Goal: Information Seeking & Learning: Learn about a topic

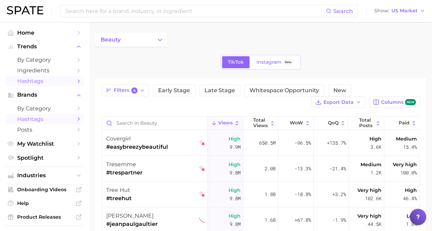
click at [28, 82] on span "Hashtags" at bounding box center [44, 81] width 55 height 7
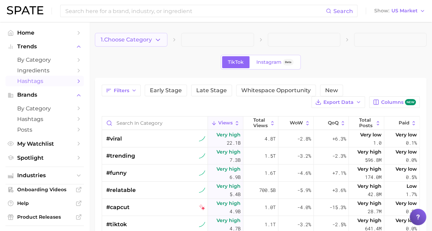
click at [153, 44] on button "1. Choose Category" at bounding box center [131, 40] width 72 height 14
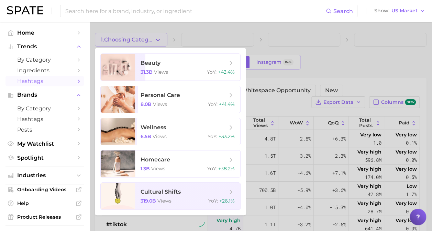
click at [193, 43] on div at bounding box center [216, 115] width 432 height 231
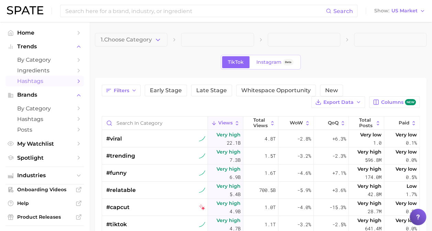
click at [205, 40] on span at bounding box center [217, 40] width 72 height 14
click at [157, 39] on icon "button" at bounding box center [157, 39] width 7 height 7
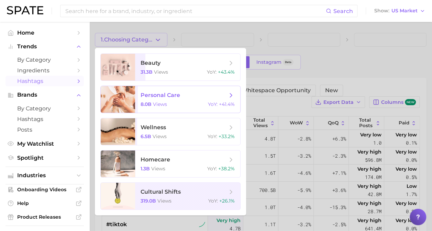
click at [152, 98] on span "personal care" at bounding box center [159, 95] width 39 height 7
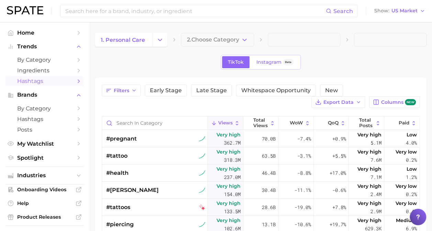
click at [209, 38] on span "2. Choose Category" at bounding box center [213, 40] width 52 height 6
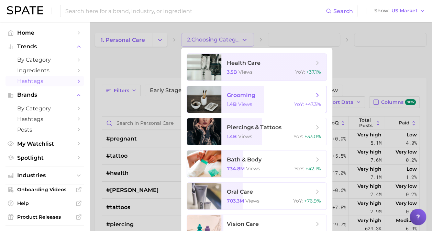
click at [222, 93] on span "grooming 1.4b views YoY : +47.3%" at bounding box center [273, 99] width 105 height 27
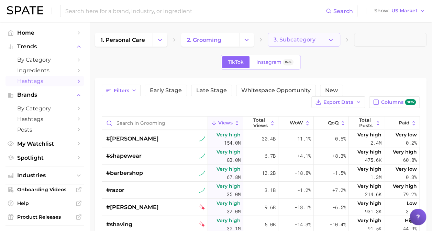
click at [292, 43] on button "3. Subcategory" at bounding box center [303, 40] width 72 height 14
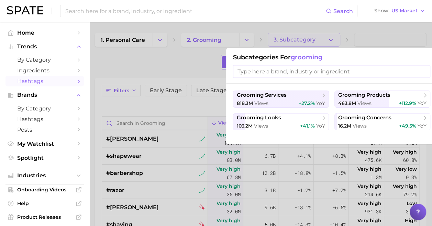
click at [131, 34] on div at bounding box center [216, 113] width 432 height 226
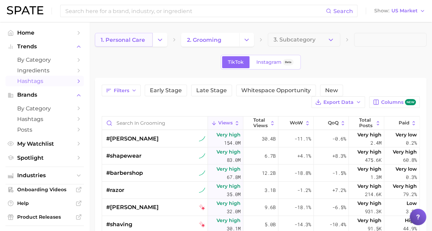
click at [137, 39] on span "1. personal care" at bounding box center [123, 40] width 44 height 7
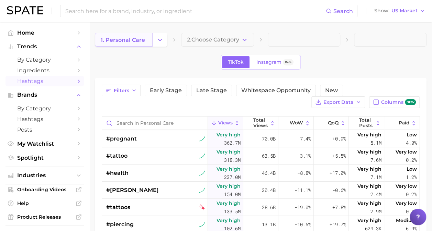
click at [140, 36] on link "1. personal care" at bounding box center [124, 40] width 58 height 14
click at [167, 38] on button "Change Category" at bounding box center [159, 40] width 15 height 14
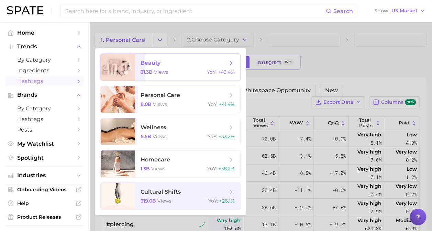
click at [145, 66] on span "beauty" at bounding box center [150, 63] width 20 height 7
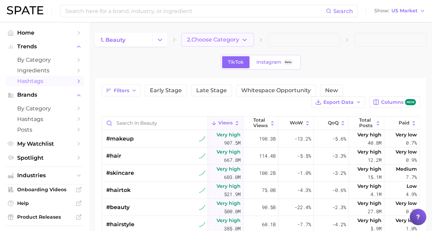
click at [206, 41] on span "2. Choose Category" at bounding box center [213, 40] width 52 height 6
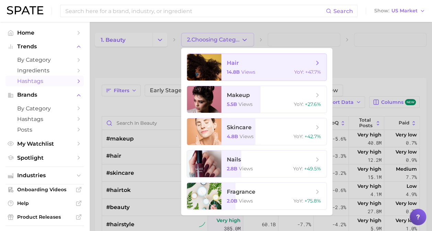
click at [249, 70] on span "views" at bounding box center [248, 72] width 14 height 6
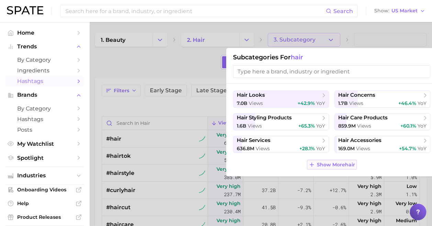
click at [343, 162] on span "Show More hair" at bounding box center [336, 165] width 38 height 6
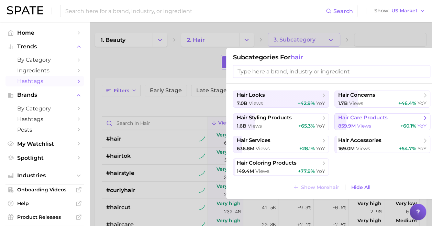
click at [368, 124] on span "views" at bounding box center [364, 126] width 14 height 6
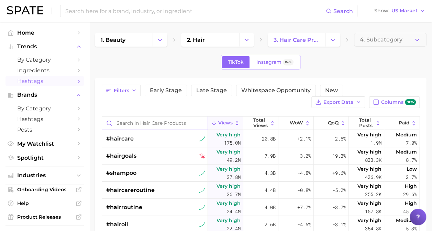
click at [133, 125] on input "Search in hair care products" at bounding box center [154, 123] width 105 height 13
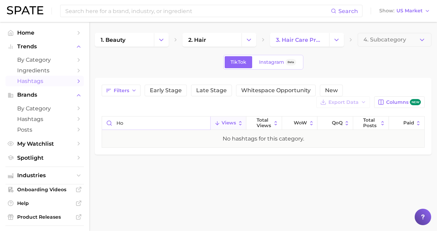
type input "h"
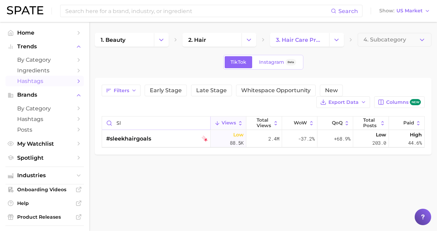
type input "s"
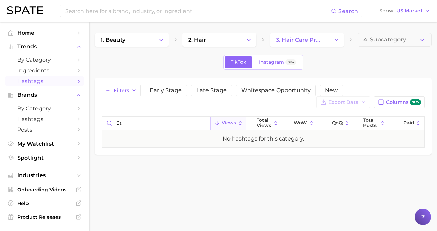
type input "s"
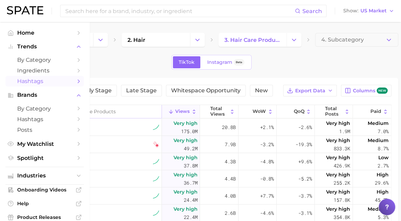
click at [65, 105] on input "Search in hair care products" at bounding box center [96, 111] width 129 height 13
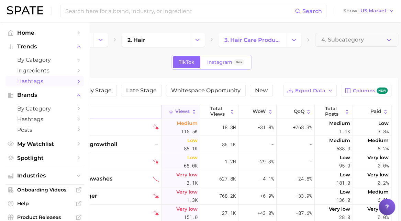
click at [59, 108] on input "long" at bounding box center [96, 111] width 129 height 13
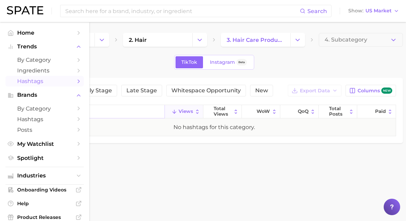
click at [59, 108] on input "hold" at bounding box center [98, 111] width 132 height 13
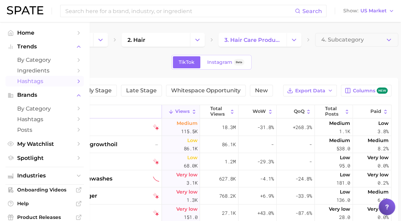
type input "l"
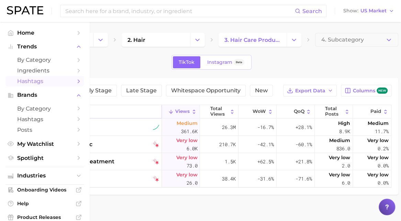
click at [54, 112] on input "last" at bounding box center [96, 111] width 129 height 13
type input "g"
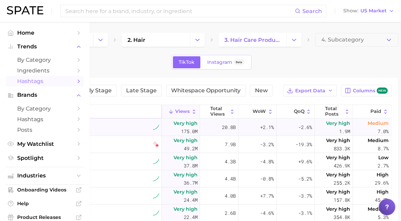
type input "tame"
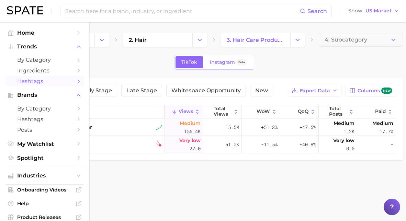
click at [72, 110] on input "tame" at bounding box center [98, 111] width 132 height 13
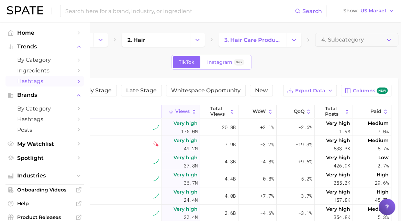
type input "smooth"
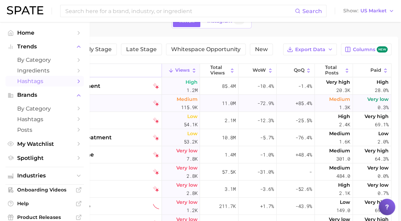
scroll to position [42, 0]
click at [75, 68] on input "smooth" at bounding box center [96, 70] width 129 height 13
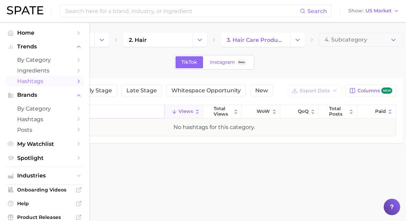
type input "s"
type input "p"
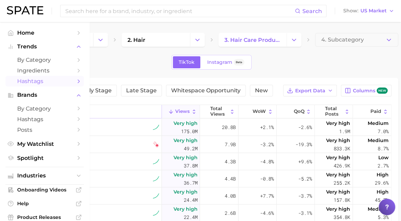
type input "set"
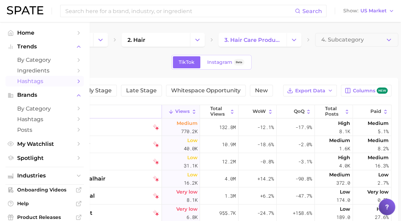
click at [58, 110] on input "set" at bounding box center [96, 111] width 129 height 13
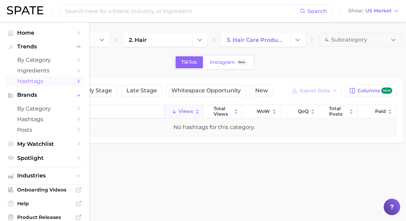
type input "s"
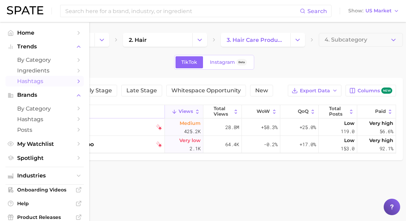
click at [58, 110] on input "control" at bounding box center [98, 111] width 132 height 13
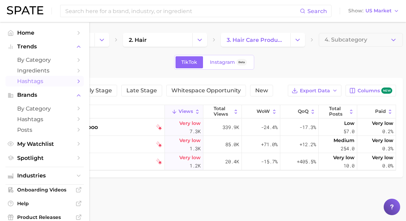
click at [185, 72] on div "1. beauty 2. hair 3. hair care products 4. Subcategory TikTok Instagram Beta Fi…" at bounding box center [214, 105] width 378 height 145
click at [82, 111] on input "lock" at bounding box center [98, 111] width 132 height 13
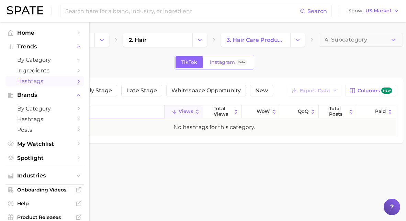
type input "m"
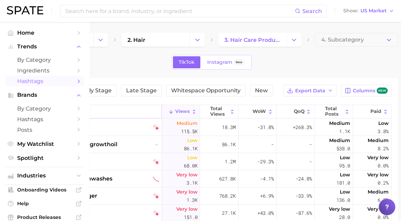
type input "longlas"
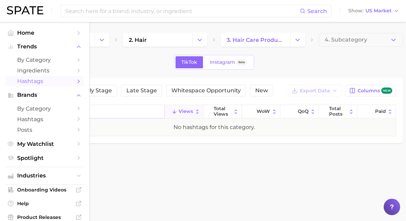
click at [81, 113] on input "longlas" at bounding box center [98, 111] width 132 height 13
type input "e"
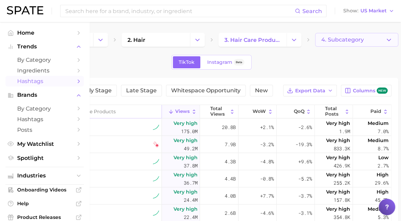
click at [348, 42] on span "4. Subcategory" at bounding box center [342, 40] width 43 height 6
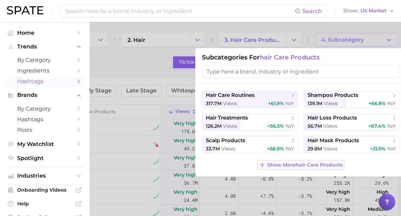
click at [267, 163] on span "Show More hair care products" at bounding box center [304, 165] width 75 height 6
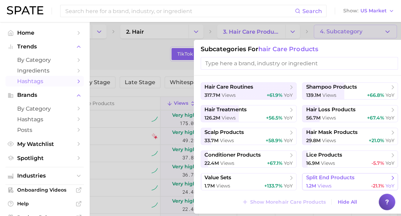
scroll to position [8, 1]
click at [257, 34] on div at bounding box center [200, 108] width 401 height 216
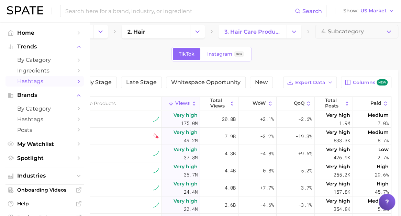
scroll to position [8, 0]
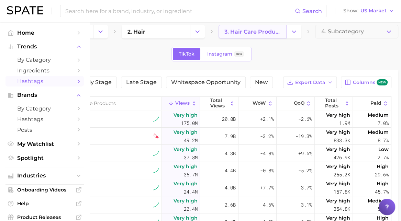
click at [283, 30] on link "3. hair care products" at bounding box center [252, 32] width 68 height 14
click at [297, 31] on icon "Change Category" at bounding box center [293, 31] width 7 height 7
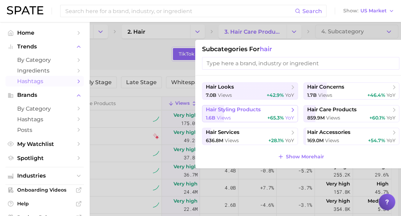
click at [252, 114] on button "hair styling products 1.6b views +65.3% YoY" at bounding box center [250, 113] width 96 height 17
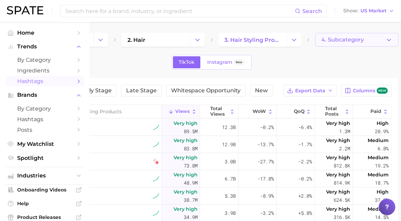
click at [334, 37] on span "4. Subcategory" at bounding box center [342, 40] width 43 height 6
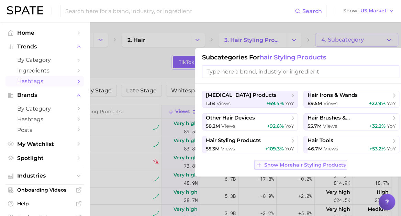
click at [277, 165] on span "Show More hair styling products" at bounding box center [304, 165] width 81 height 6
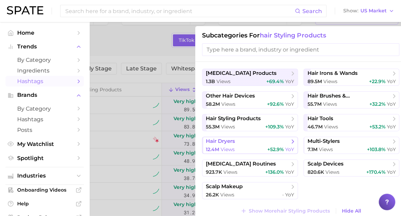
scroll to position [22, 0]
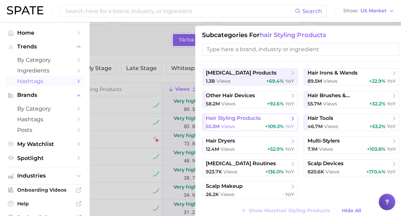
click at [245, 123] on div "55.3m views +109.3% YoY" at bounding box center [250, 126] width 88 height 7
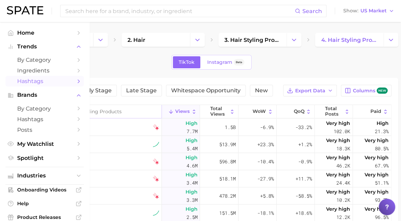
click at [111, 108] on input "Search in hair styling products" at bounding box center [96, 111] width 129 height 13
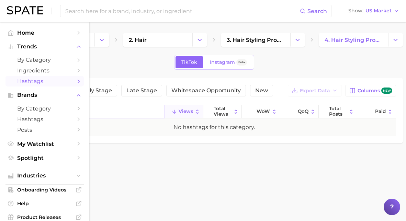
type input "a"
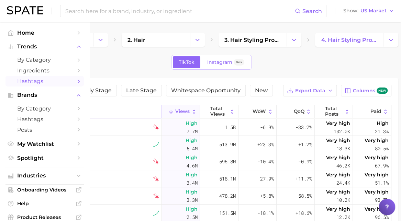
type input "long"
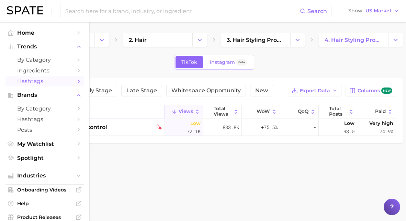
click at [87, 109] on input "long" at bounding box center [98, 111] width 132 height 13
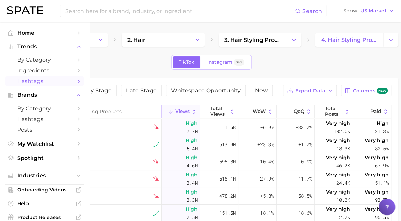
type input "s"
type input "lock"
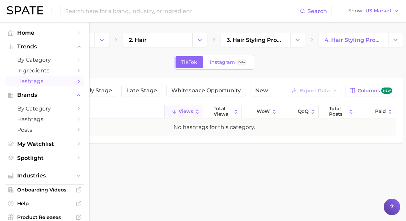
click at [78, 110] on input "lock" at bounding box center [98, 111] width 132 height 13
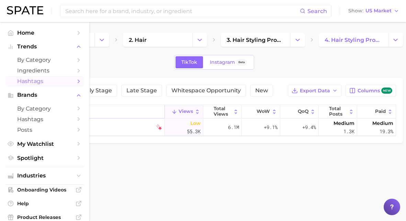
type input "s"
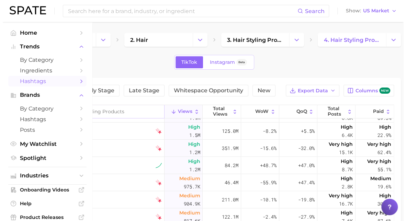
scroll to position [151, 0]
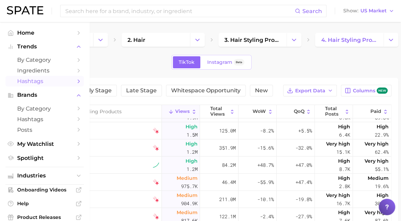
click at [96, 136] on div "#detangle" at bounding box center [97, 130] width 123 height 17
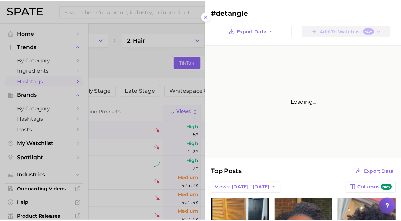
scroll to position [0, 0]
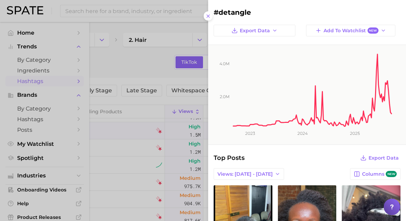
click at [158, 62] on div at bounding box center [203, 110] width 406 height 221
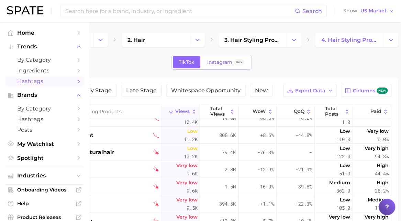
scroll to position [2267, 0]
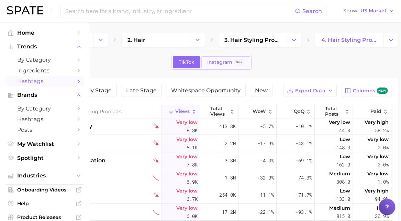
click at [214, 57] on link "Instagram Beta" at bounding box center [225, 62] width 49 height 12
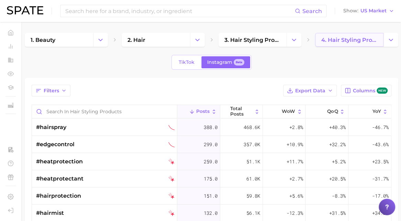
click at [361, 41] on span "4. hair styling products" at bounding box center [349, 40] width 57 height 7
click at [386, 42] on button "Change Category" at bounding box center [390, 40] width 15 height 14
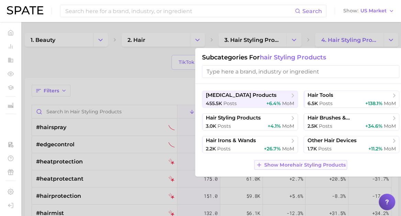
click at [288, 161] on button "Show More hair styling products" at bounding box center [300, 165] width 93 height 10
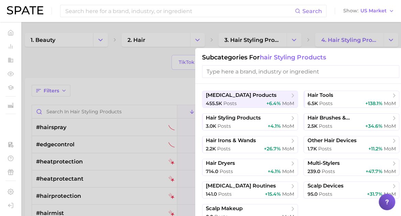
click at [143, 85] on div at bounding box center [200, 108] width 401 height 216
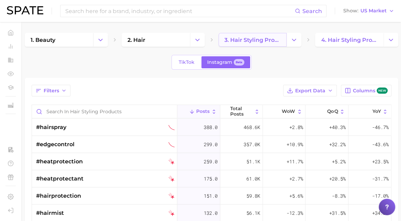
click at [274, 41] on span "3. hair styling products" at bounding box center [252, 40] width 57 height 7
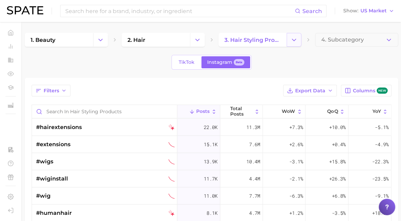
click at [295, 37] on icon "Change Category" at bounding box center [293, 39] width 7 height 7
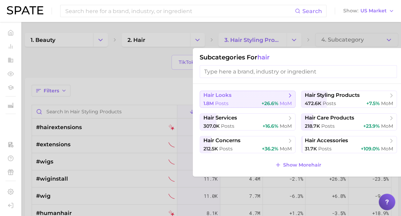
click at [238, 98] on span "hair looks" at bounding box center [244, 95] width 83 height 7
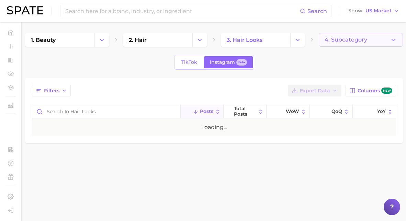
click at [341, 43] on button "4. Subcategory" at bounding box center [361, 40] width 84 height 14
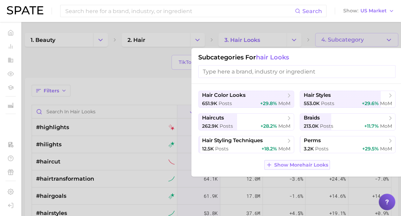
click at [285, 165] on span "Show More hair looks" at bounding box center [301, 165] width 54 height 6
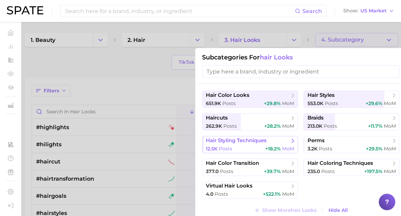
click at [255, 142] on span "hair styling techniques" at bounding box center [236, 140] width 61 height 7
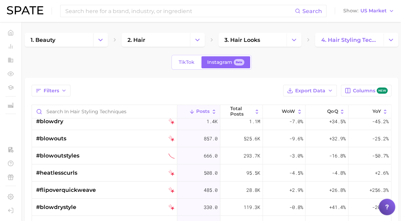
scroll to position [23, 0]
click at [70, 107] on input "Search in hair styling techniques" at bounding box center [104, 111] width 145 height 13
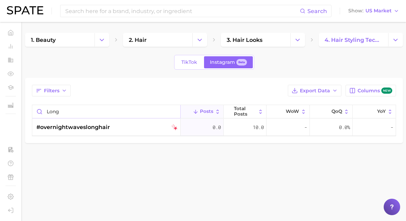
click at [70, 107] on input "long" at bounding box center [106, 111] width 148 height 13
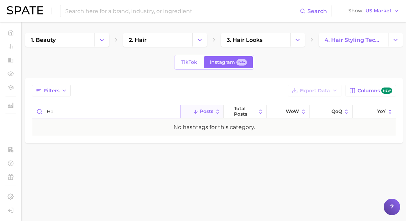
type input "h"
type input "s"
type input "c"
type input "s"
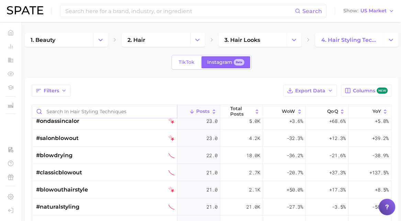
scroll to position [976, 0]
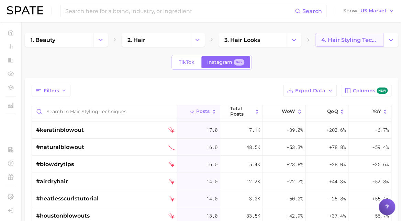
click at [339, 43] on span "4. hair styling techniques" at bounding box center [349, 40] width 57 height 7
click at [393, 38] on icon "Change Category" at bounding box center [390, 39] width 7 height 7
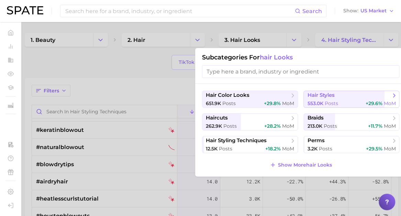
click at [329, 98] on span "hair styles" at bounding box center [348, 95] width 83 height 7
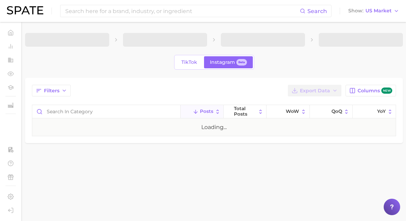
click at [329, 98] on div "Filters Export Data Columns new Posts Total Posts WoW QoQ YoY Loading..." at bounding box center [214, 110] width 364 height 51
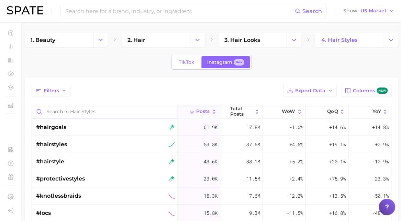
click at [67, 110] on input "Search in hair styles" at bounding box center [104, 111] width 145 height 13
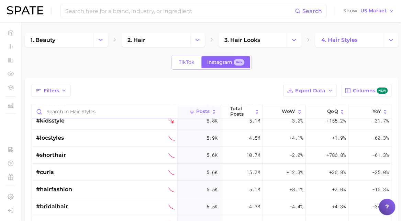
scroll to position [127, 0]
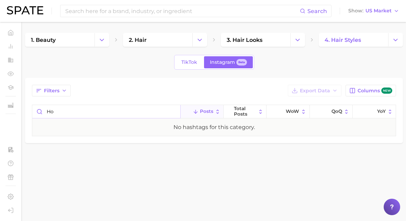
type input "h"
click at [56, 112] on input "strong" at bounding box center [106, 111] width 148 height 13
type input "t"
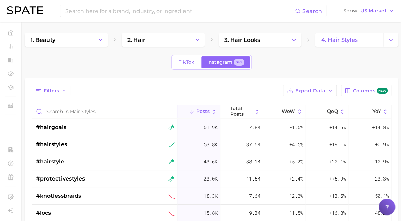
click at [56, 112] on input "Search in hair styles" at bounding box center [104, 111] width 145 height 13
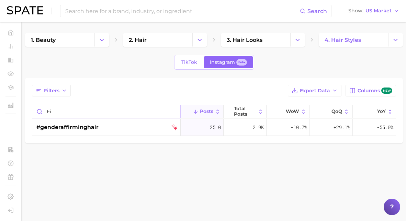
type input "f"
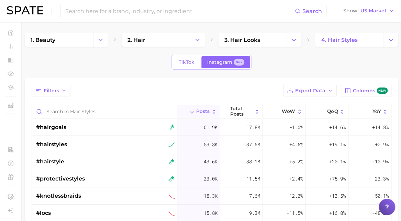
click at [160, 90] on div "Filters Export Data Columns new" at bounding box center [211, 91] width 359 height 12
click at [368, 60] on div "TikTok Instagram Beta" at bounding box center [211, 62] width 373 height 15
click at [329, 91] on icon "button" at bounding box center [329, 90] width 5 height 5
click at [309, 73] on div "1. beauty 2. hair 3. hair looks 4. hair styles TikTok Instagram Beta Filters Ex…" at bounding box center [211, 183] width 373 height 300
click at [273, 42] on link "3. hair looks" at bounding box center [252, 40] width 68 height 14
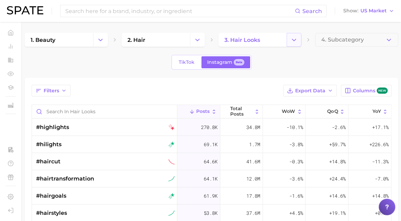
click at [299, 43] on button "Change Category" at bounding box center [293, 40] width 15 height 14
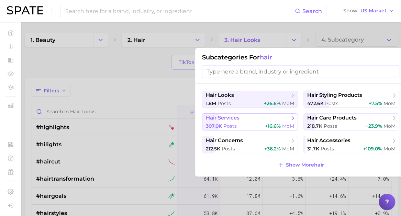
click at [267, 123] on span "+16.6%" at bounding box center [273, 126] width 16 height 6
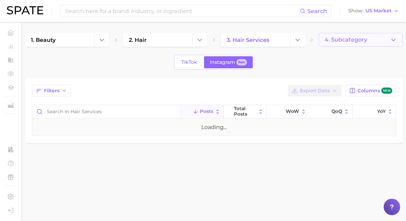
click at [372, 39] on button "4. Subcategory" at bounding box center [361, 40] width 84 height 14
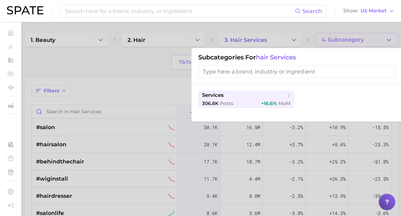
click at [82, 102] on div at bounding box center [200, 108] width 401 height 216
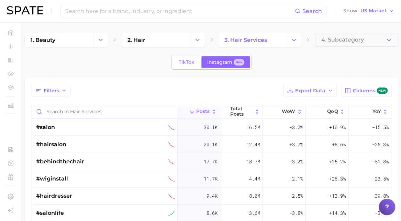
click at [82, 111] on input "Search in hair services" at bounding box center [104, 111] width 145 height 13
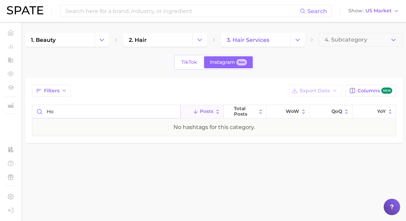
type input "h"
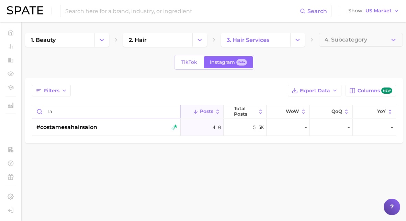
type input "t"
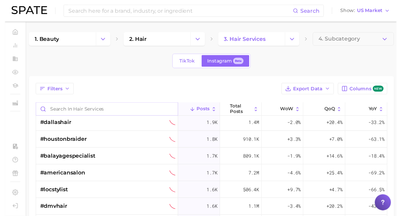
scroll to position [502, 0]
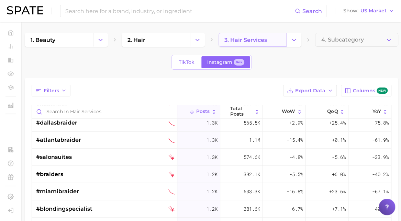
click at [286, 35] on link "3. hair services" at bounding box center [252, 40] width 68 height 14
click at [291, 35] on button "Change Category" at bounding box center [293, 40] width 15 height 14
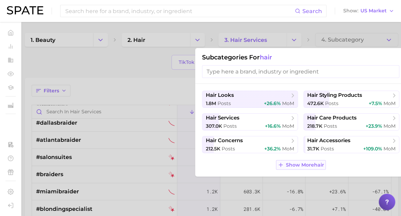
click at [284, 166] on button "Show More hair" at bounding box center [301, 165] width 50 height 10
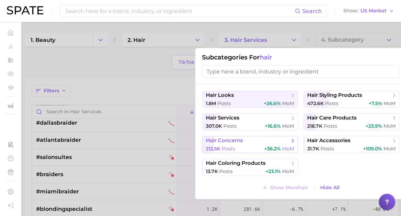
scroll to position [14, 0]
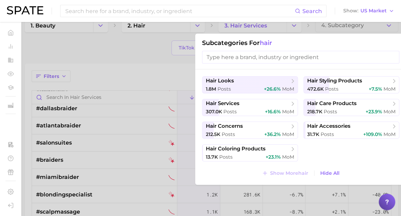
click at [286, 59] on input "search" at bounding box center [300, 57] width 197 height 13
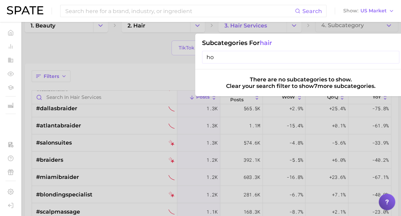
type input "h"
type input "L"
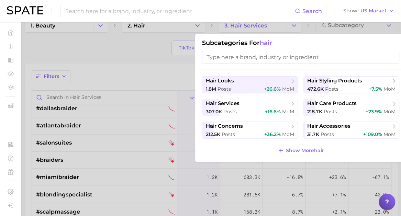
click at [150, 74] on div at bounding box center [200, 108] width 401 height 216
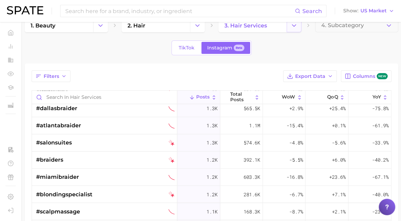
click at [299, 27] on button "Change Category" at bounding box center [293, 26] width 15 height 14
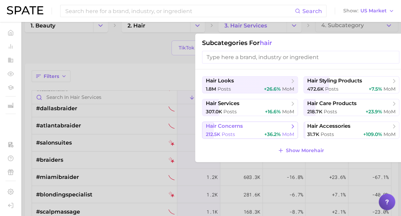
click at [256, 137] on div "212.5k Posts +36.2% MoM" at bounding box center [250, 134] width 88 height 7
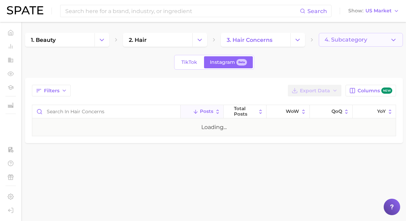
click at [341, 41] on span "4. Subcategory" at bounding box center [345, 40] width 43 height 6
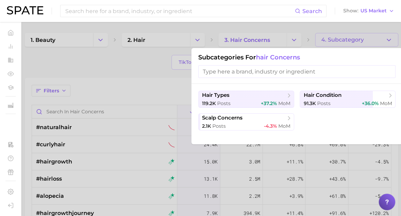
click at [137, 76] on div at bounding box center [200, 108] width 401 height 216
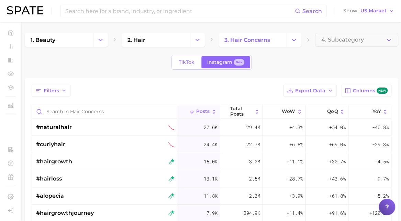
click at [185, 68] on div "TikTok Instagram Beta" at bounding box center [211, 62] width 80 height 15
click at [185, 67] on link "TikTok" at bounding box center [186, 62] width 27 height 12
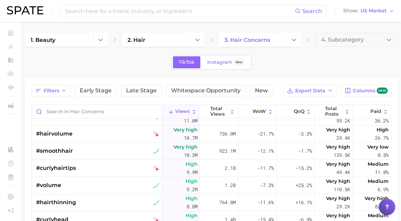
scroll to position [440, 0]
click at [77, 56] on div "TikTok Instagram Beta" at bounding box center [211, 62] width 373 height 15
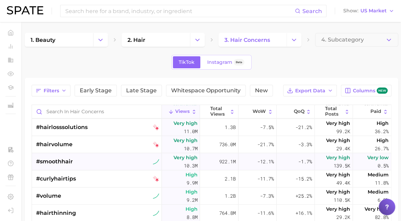
scroll to position [429, 0]
click at [373, 68] on div "TikTok Instagram Beta" at bounding box center [211, 62] width 373 height 15
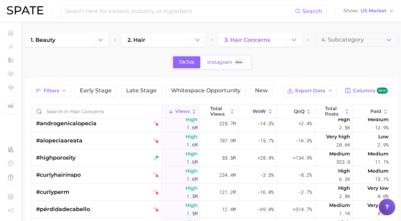
scroll to position [2219, 0]
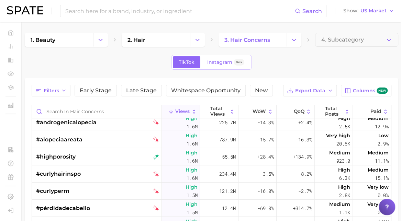
click at [358, 59] on div "TikTok Instagram Beta" at bounding box center [211, 62] width 373 height 15
click at [359, 61] on div "TikTok Instagram Beta" at bounding box center [211, 62] width 373 height 15
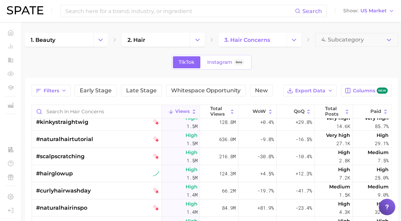
scroll to position [2357, 0]
click at [182, 86] on button "Whitespace Opportunity" at bounding box center [206, 91] width 80 height 12
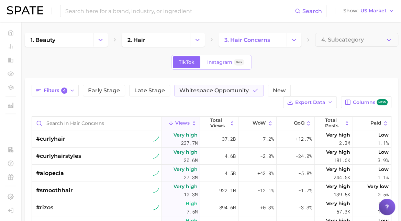
click at [130, 76] on div "1. beauty 2. hair 3. hair concerns 4. Subcategory TikTok Instagram Beta Filters…" at bounding box center [211, 188] width 373 height 311
click at [293, 41] on icon "Change Category" at bounding box center [293, 39] width 7 height 7
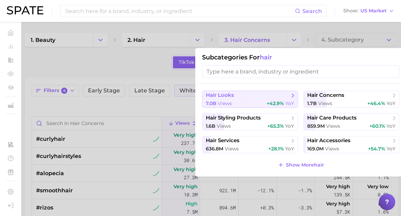
click at [246, 101] on div "7.0b views +42.9% YoY" at bounding box center [250, 103] width 88 height 7
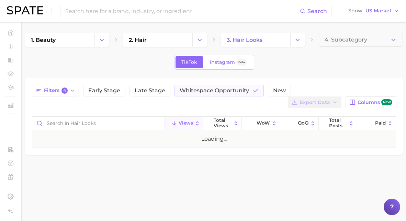
click at [246, 101] on div "Filters 4 Early Stage Late Stage Whitespace Opportunity New Export Data Columns…" at bounding box center [214, 96] width 364 height 23
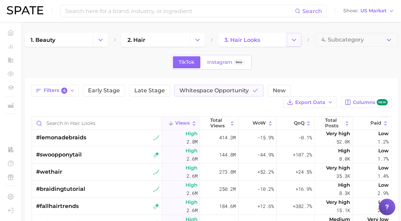
click at [296, 36] on icon "Change Category" at bounding box center [293, 39] width 7 height 7
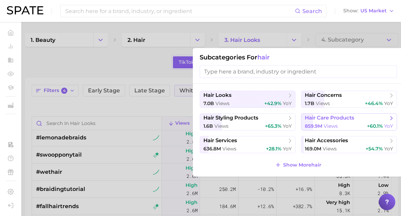
click at [325, 123] on span "859.9m views" at bounding box center [320, 126] width 33 height 7
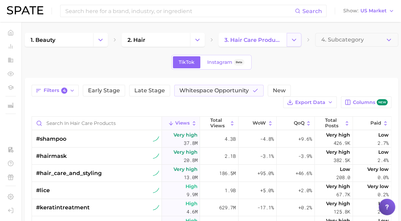
click at [289, 42] on button "Change Category" at bounding box center [293, 40] width 15 height 14
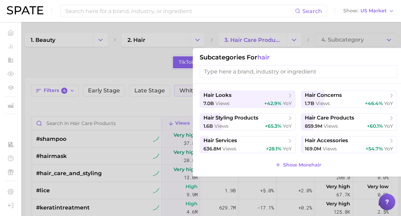
click at [338, 37] on div at bounding box center [200, 108] width 401 height 216
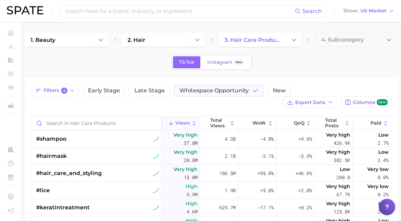
click at [99, 117] on input "Search in hair care products" at bounding box center [96, 123] width 129 height 13
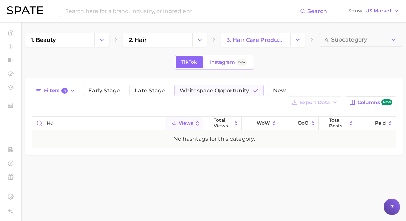
type input "h"
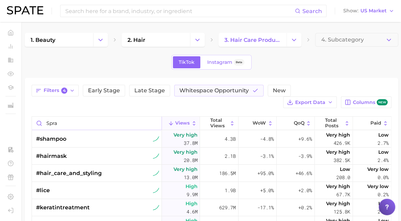
type input "spray"
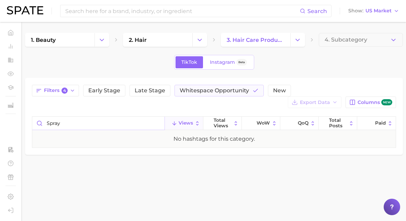
click at [93, 122] on input "spray" at bounding box center [98, 123] width 132 height 13
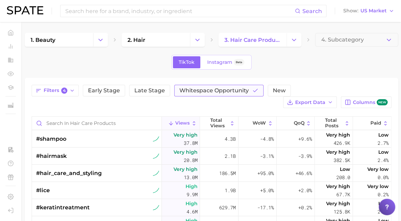
click at [199, 86] on button "Whitespace Opportunity" at bounding box center [218, 91] width 89 height 12
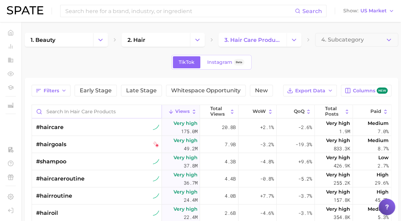
click at [71, 110] on input "Search in hair care products" at bounding box center [96, 111] width 129 height 13
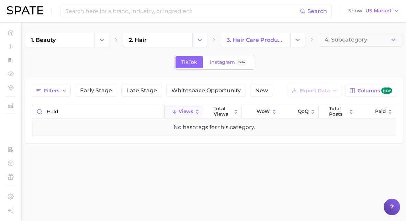
click at [71, 110] on input "hold" at bounding box center [98, 111] width 132 height 13
type input "spray"
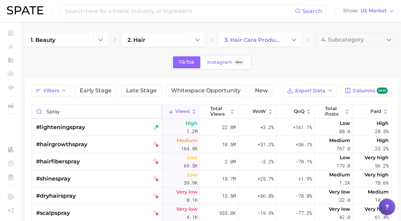
click at [74, 105] on input "spray" at bounding box center [96, 111] width 129 height 13
click at [75, 111] on input "spray" at bounding box center [96, 111] width 129 height 13
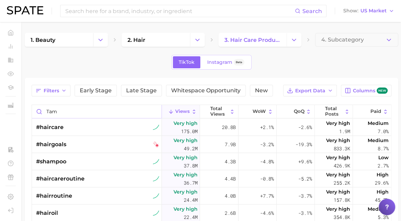
type input "tame"
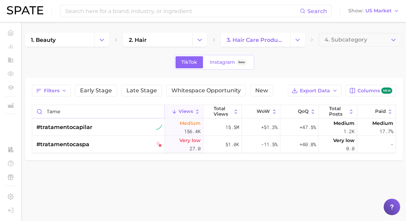
click at [75, 111] on input "tame" at bounding box center [98, 111] width 132 height 13
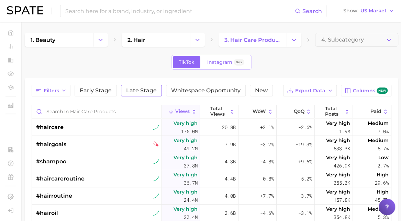
click at [140, 90] on span "Late Stage" at bounding box center [141, 90] width 31 height 5
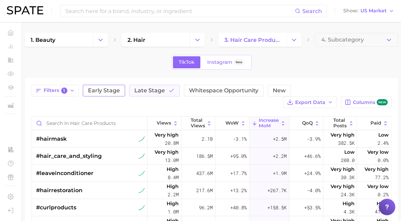
click at [105, 85] on button "Early Stage" at bounding box center [104, 91] width 42 height 12
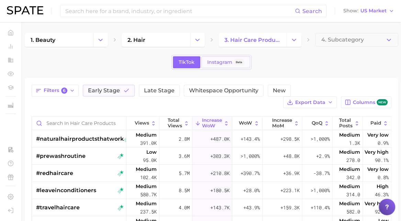
click at [227, 59] on span "Instagram" at bounding box center [219, 62] width 25 height 6
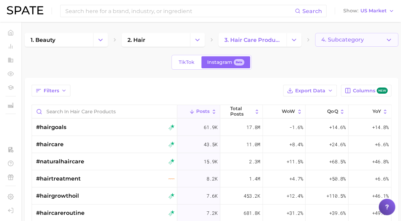
click at [358, 37] on span "4. Subcategory" at bounding box center [342, 40] width 43 height 6
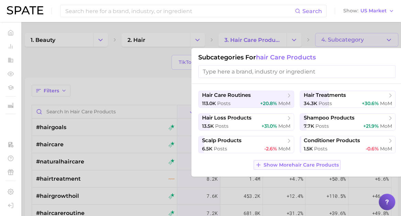
click at [268, 163] on span "Show More hair care products" at bounding box center [300, 165] width 75 height 6
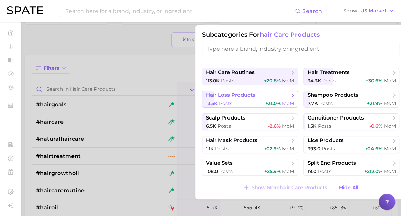
scroll to position [20, 0]
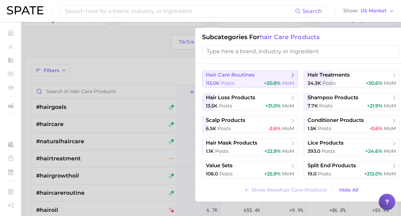
click at [259, 77] on span "hair care routines" at bounding box center [247, 75] width 83 height 7
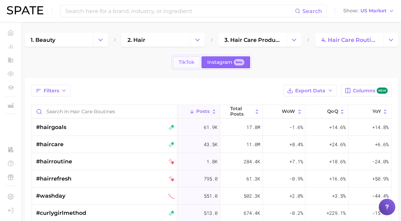
click at [183, 62] on span "TikTok" at bounding box center [187, 62] width 16 height 6
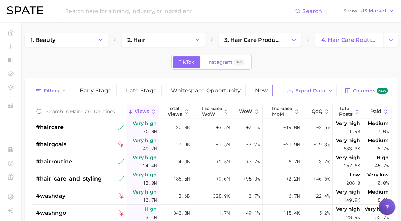
click at [251, 95] on button "New" at bounding box center [261, 91] width 23 height 12
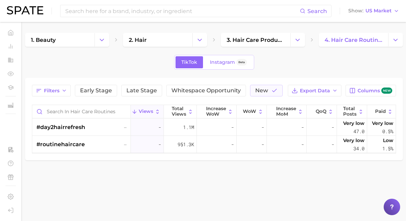
click at [196, 176] on main "1. beauty 2. hair 3. hair care products 4. hair care routines TikTok Instagram …" at bounding box center [214, 108] width 384 height 173
click at [143, 92] on span "Late Stage" at bounding box center [141, 90] width 31 height 5
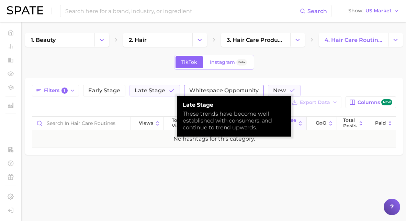
click at [208, 86] on button "Whitespace Opportunity" at bounding box center [224, 91] width 80 height 12
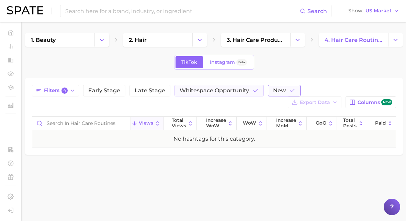
click at [289, 93] on icon "button" at bounding box center [292, 91] width 6 height 6
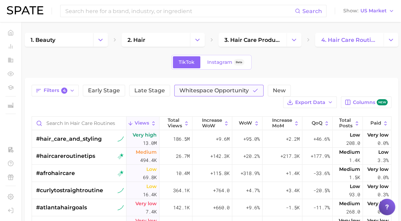
click at [218, 88] on span "Whitespace Opportunity" at bounding box center [213, 90] width 69 height 5
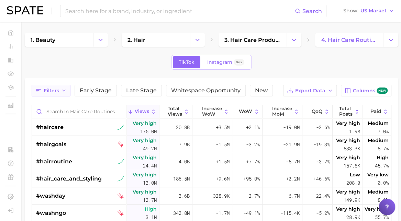
click at [66, 94] on button "Filters" at bounding box center [51, 91] width 39 height 12
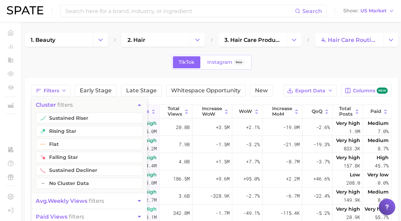
click at [89, 57] on div "TikTok Instagram Beta" at bounding box center [211, 62] width 373 height 15
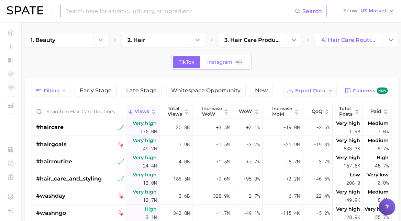
click at [119, 9] on input at bounding box center [180, 11] width 230 height 12
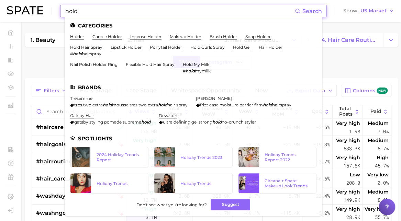
click at [99, 12] on input "hold" at bounding box center [180, 11] width 230 height 12
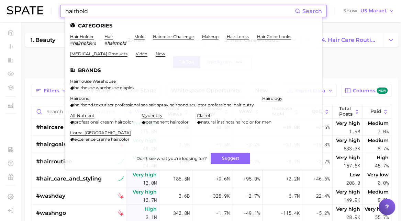
click at [101, 13] on input "hairhold" at bounding box center [180, 11] width 230 height 12
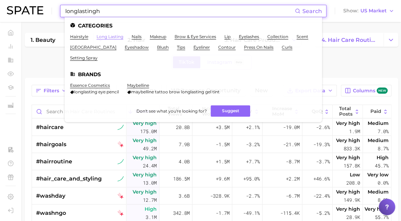
type input "longlastingh"
click at [109, 36] on link "long lasting" at bounding box center [109, 36] width 27 height 5
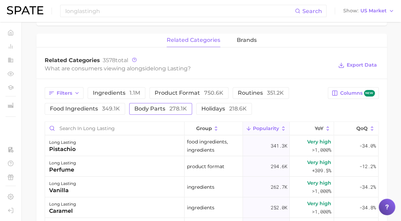
scroll to position [307, 0]
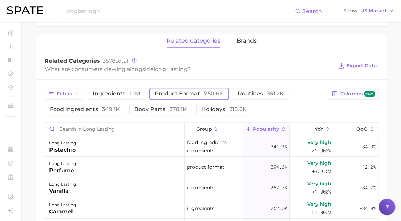
click at [185, 92] on span "product format 750.6k" at bounding box center [188, 93] width 69 height 5
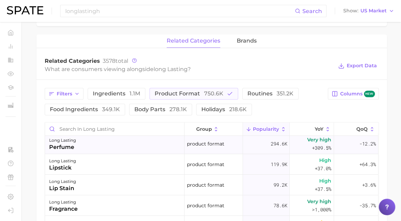
scroll to position [0, 0]
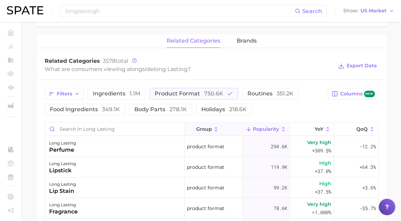
click at [200, 126] on span "group" at bounding box center [204, 128] width 16 height 5
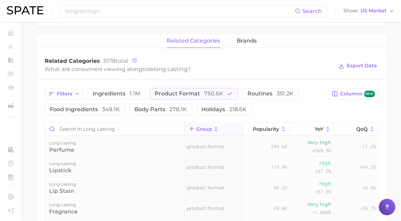
click at [200, 126] on span "group" at bounding box center [204, 128] width 16 height 5
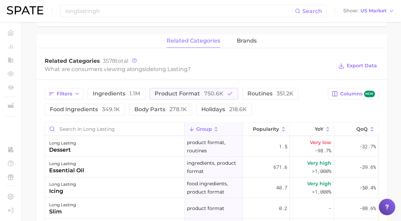
click at [207, 127] on button "group" at bounding box center [213, 129] width 58 height 13
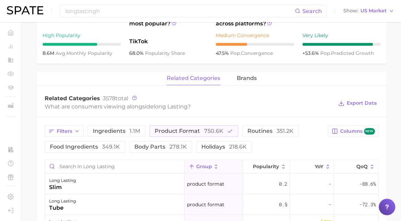
scroll to position [270, 0]
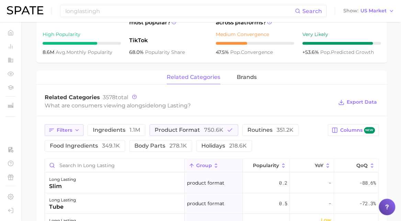
click at [74, 129] on icon "button" at bounding box center [76, 129] width 5 height 5
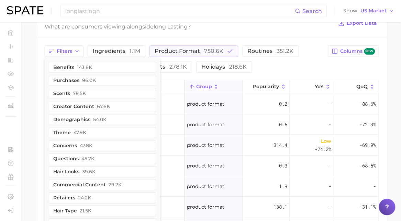
scroll to position [377, 0]
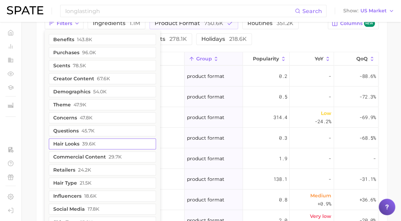
click at [71, 143] on button "hair looks 39.6k" at bounding box center [102, 143] width 107 height 11
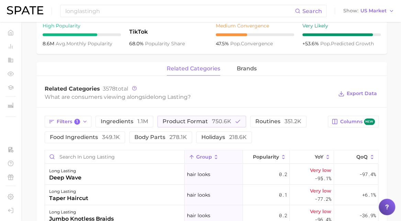
scroll to position [279, 0]
click at [92, 160] on input "Search in long lasting" at bounding box center [114, 156] width 139 height 13
type input "hold"
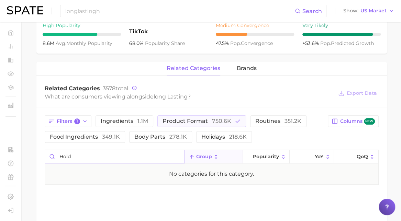
scroll to position [331, 0]
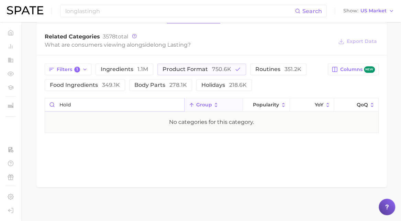
click at [76, 99] on input "hold" at bounding box center [114, 104] width 139 height 13
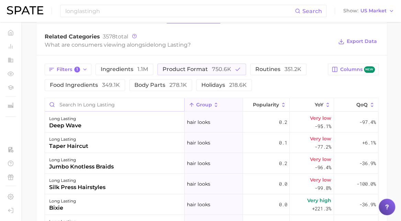
scroll to position [92, 0]
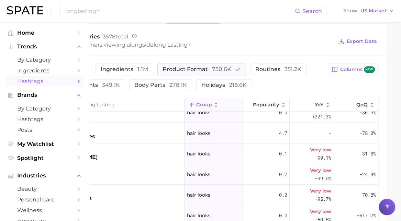
click at [26, 79] on span "Hashtags" at bounding box center [44, 81] width 55 height 7
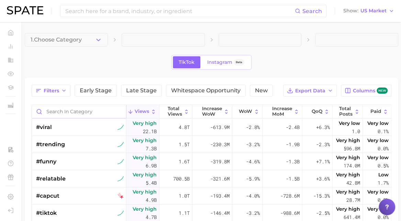
click at [60, 111] on input "Search in category" at bounding box center [79, 111] width 94 height 13
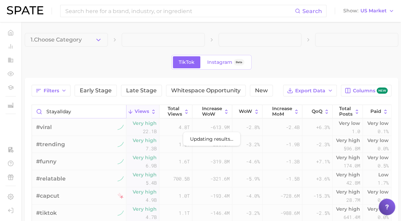
type input "stayallday"
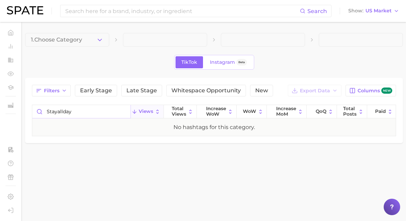
click at [79, 112] on input "stayallday" at bounding box center [81, 111] width 98 height 13
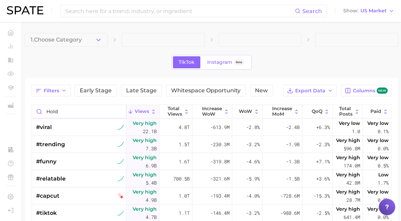
type input "hold"
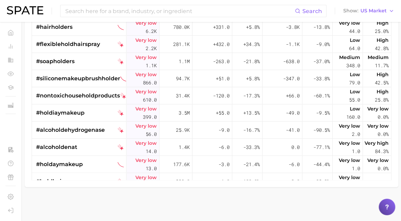
scroll to position [161, 0]
drag, startPoint x: 78, startPoint y: 99, endPoint x: 181, endPoint y: 33, distance: 121.9
click at [181, 33] on div "#icecreamholder – High 1.1m 5.8m -667.3k -51.5% -276.3k - Medium 1.2k Very high…" at bounding box center [211, 9] width 359 height 395
click at [391, 92] on div "Filters Early Stage Late Stage Whitespace Opportunity New Export Data Columns n…" at bounding box center [211, 59] width 373 height 255
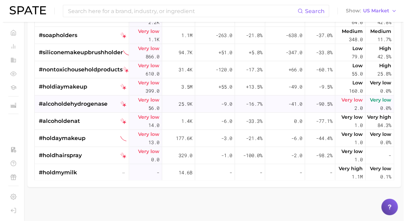
scroll to position [193, 0]
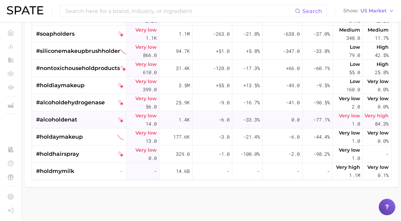
click at [367, 112] on span "Very high" at bounding box center [376, 116] width 24 height 8
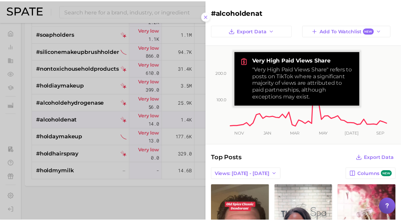
scroll to position [0, 0]
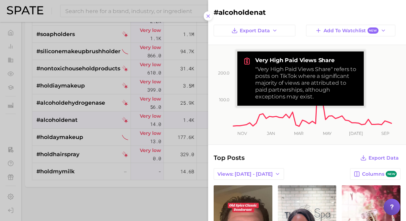
click at [187, 22] on div at bounding box center [203, 110] width 406 height 221
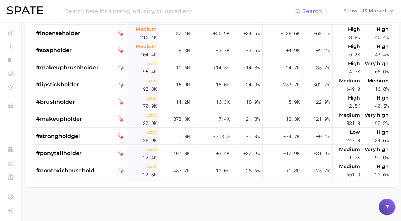
click at [335, 13] on div "Search Show US Market" at bounding box center [200, 11] width 387 height 22
